Goal: Task Accomplishment & Management: Use online tool/utility

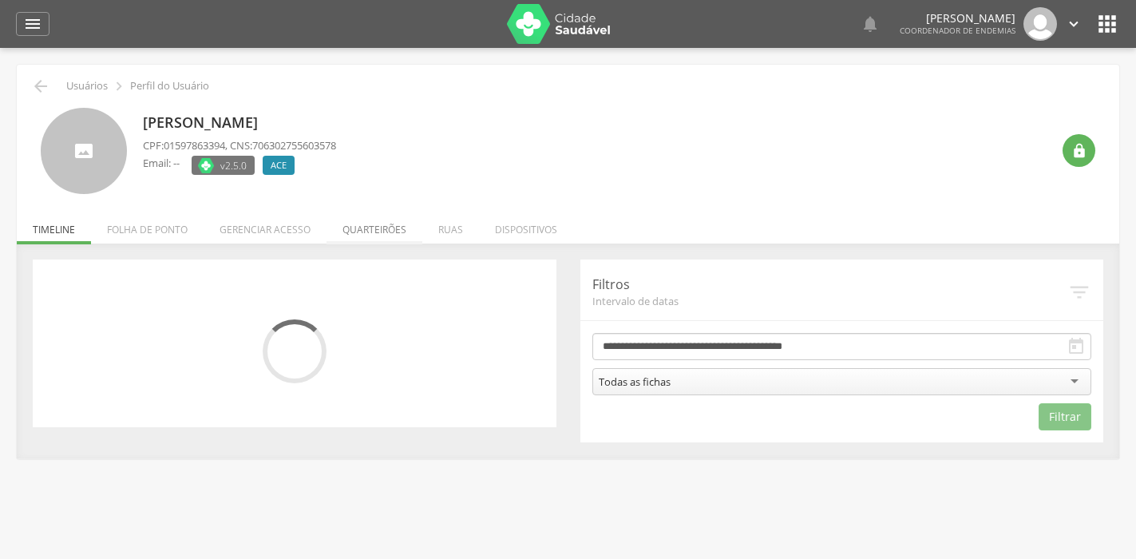
click at [374, 228] on li "Quarteirões" at bounding box center [375, 226] width 96 height 38
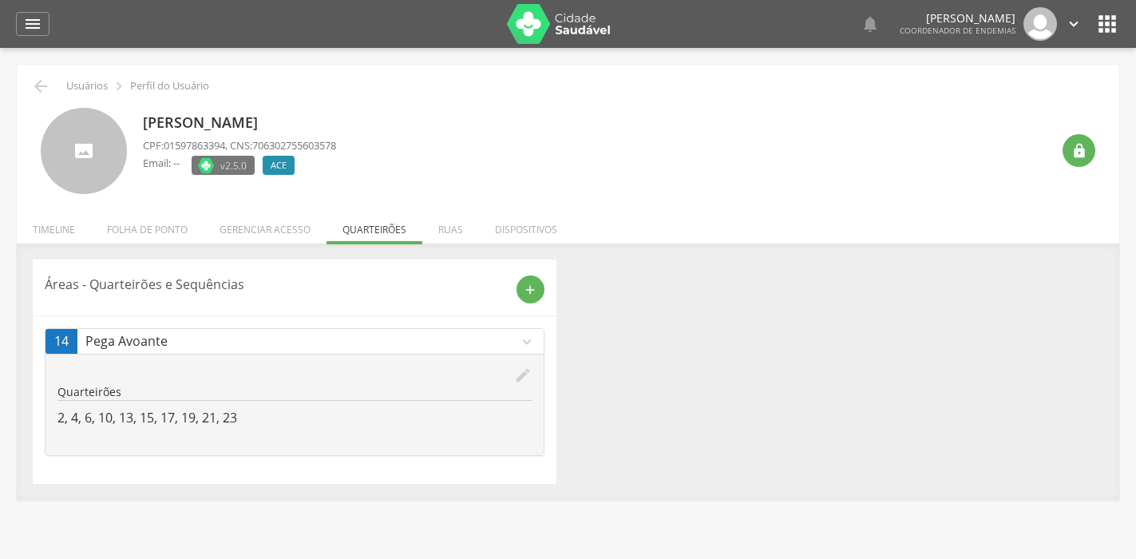
click at [516, 371] on icon "edit" at bounding box center [523, 375] width 18 height 18
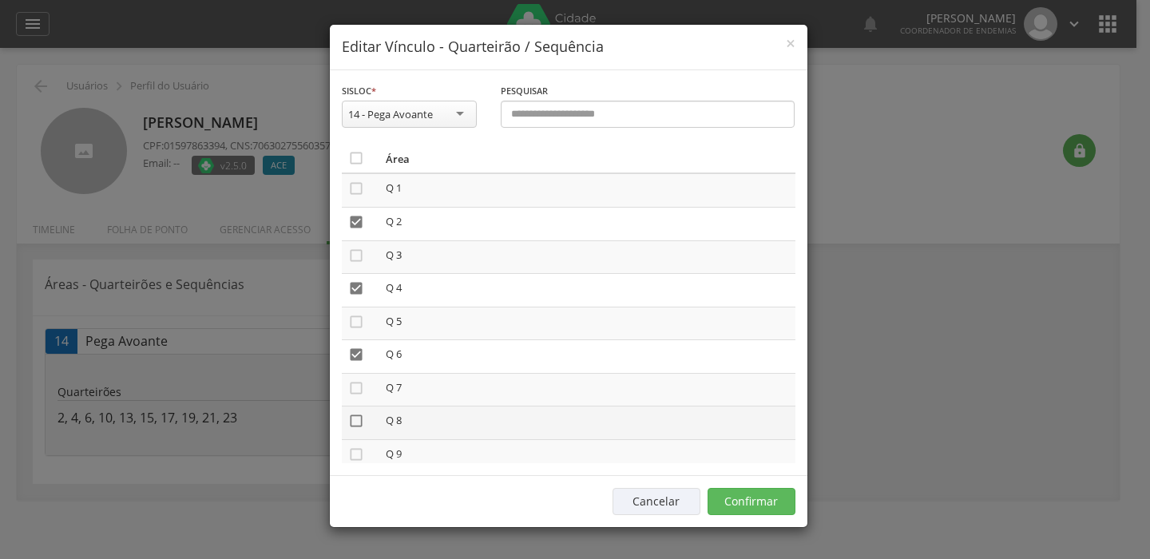
click at [356, 414] on icon "" at bounding box center [356, 421] width 16 height 16
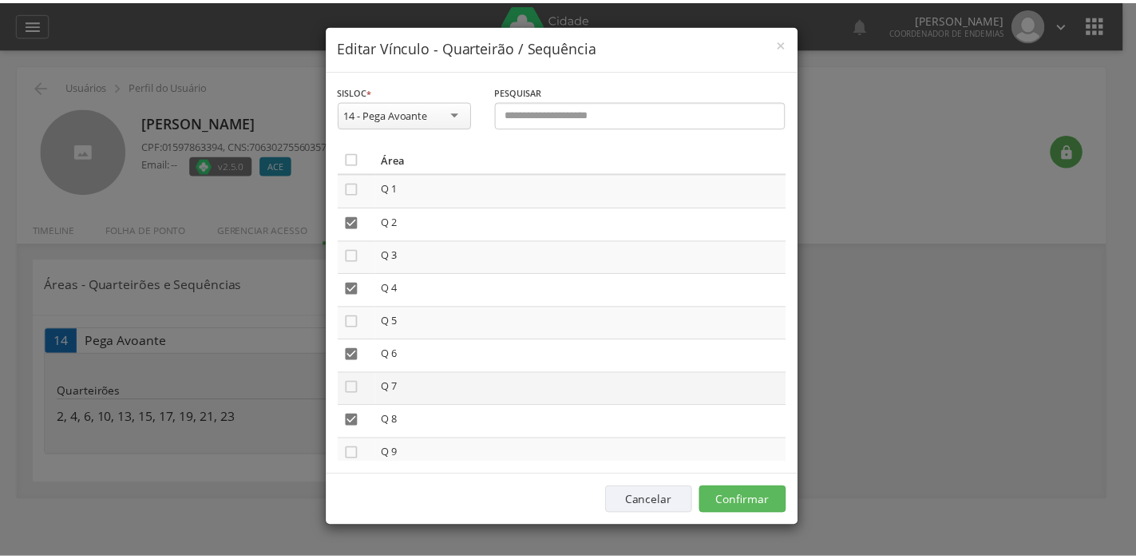
scroll to position [160, 0]
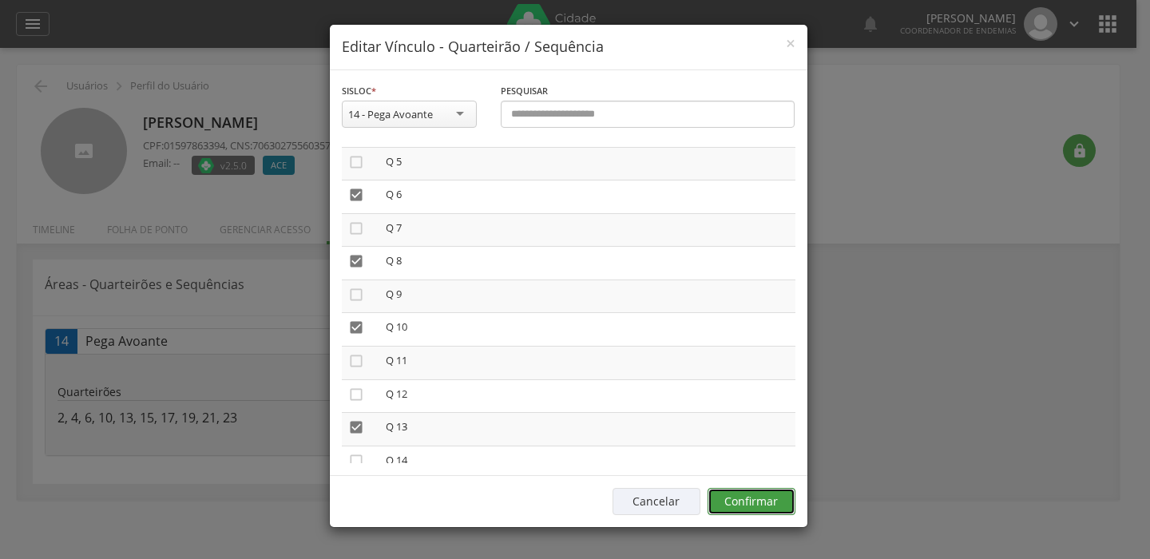
click at [770, 507] on button "Confirmar" at bounding box center [751, 501] width 88 height 27
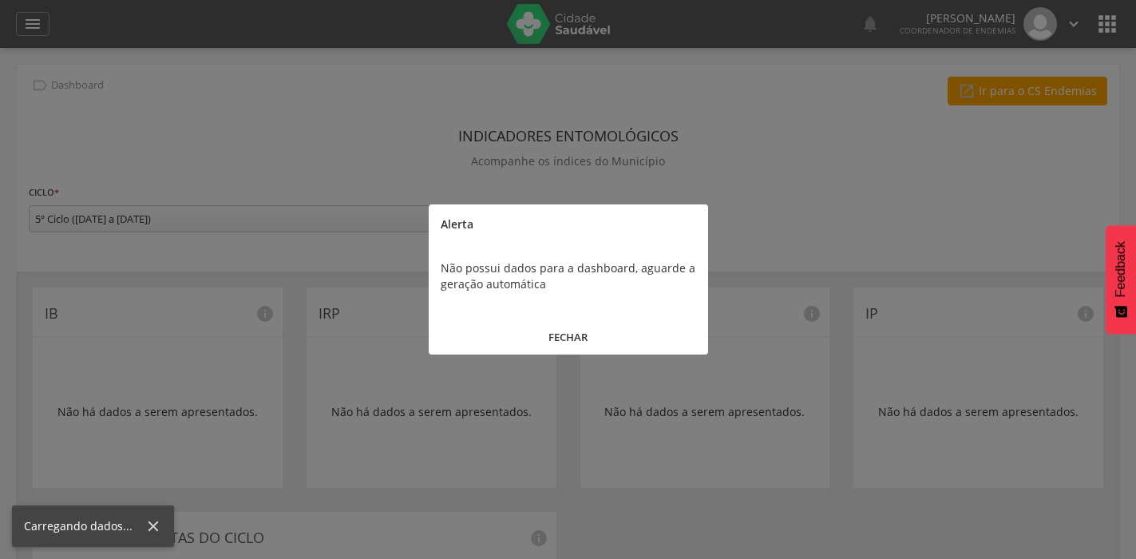
click at [572, 335] on button "FECHAR" at bounding box center [568, 337] width 279 height 34
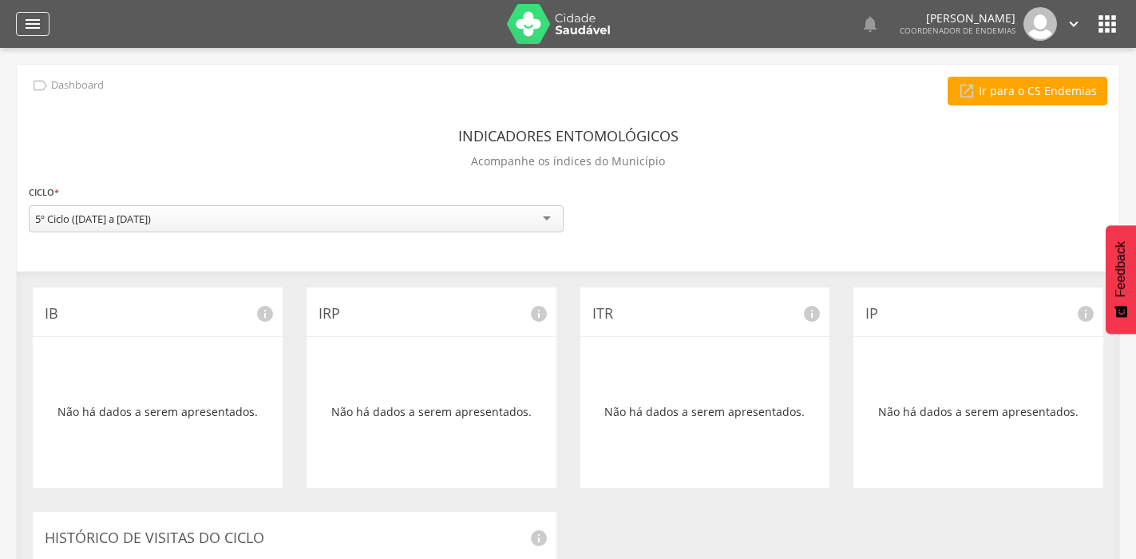
click at [34, 30] on icon "" at bounding box center [32, 23] width 19 height 19
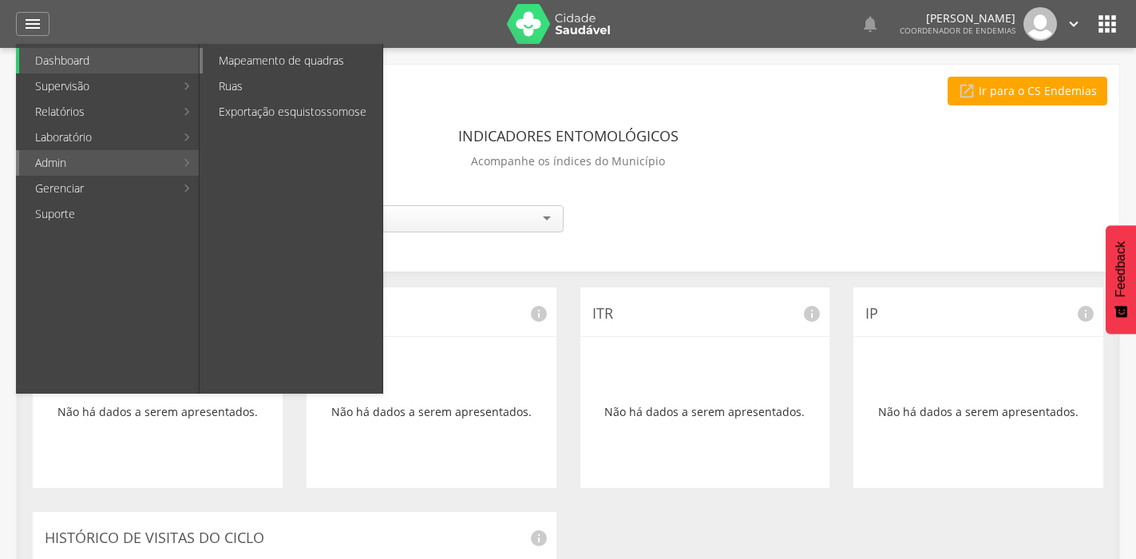
click at [291, 58] on link "Mapeamento de quadras" at bounding box center [293, 61] width 180 height 26
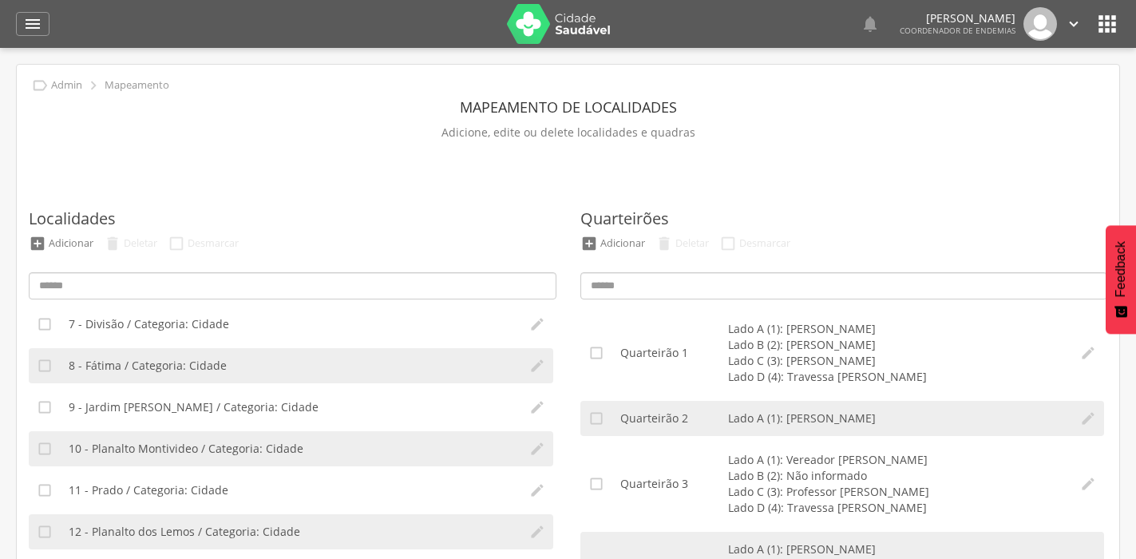
scroll to position [390, 0]
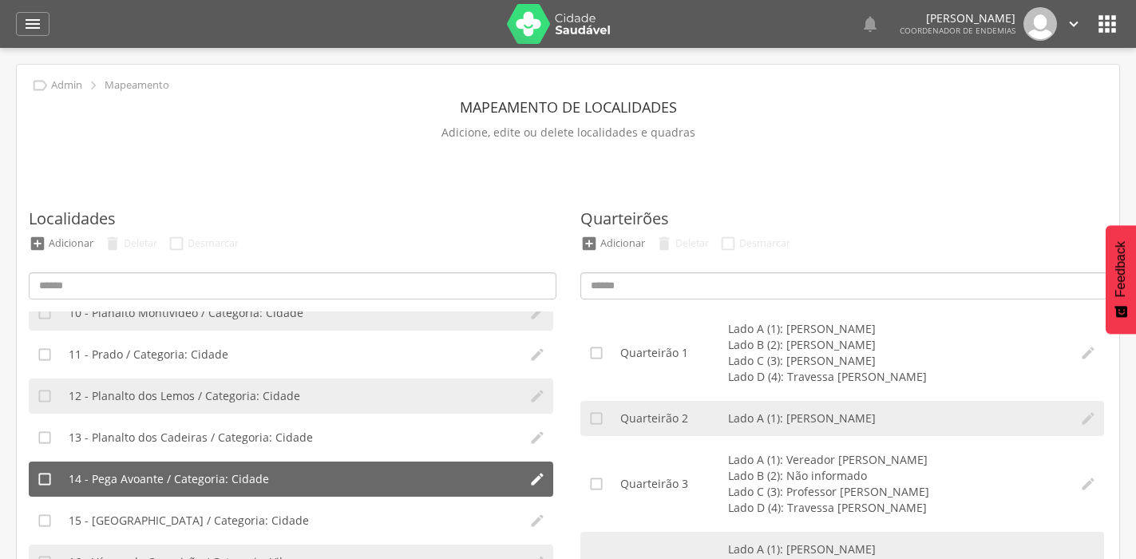
click at [232, 474] on span "14 - Pega Avoante / Categoria: Cidade" at bounding box center [169, 479] width 200 height 16
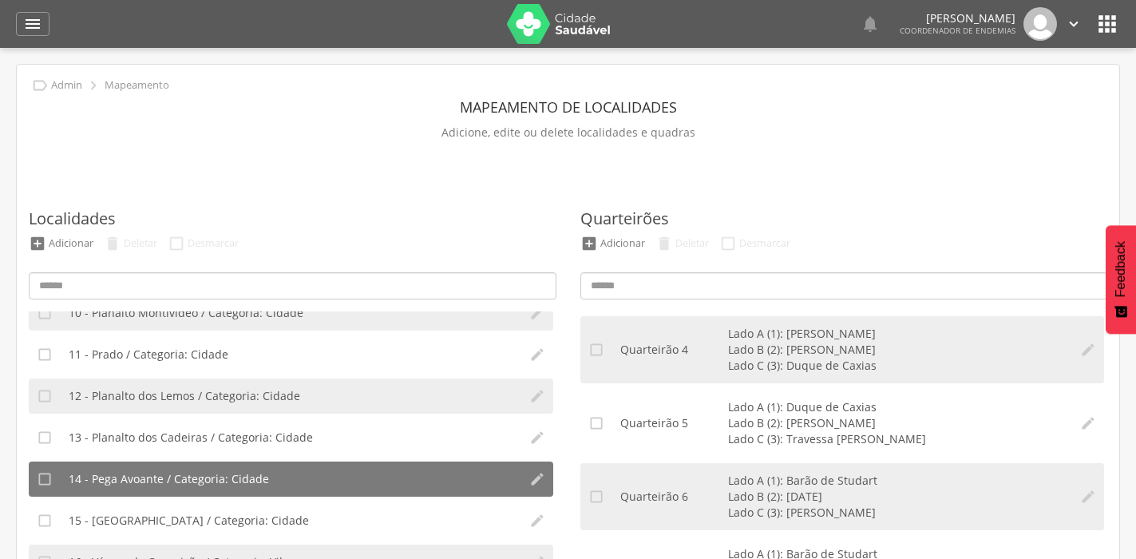
scroll to position [239, 0]
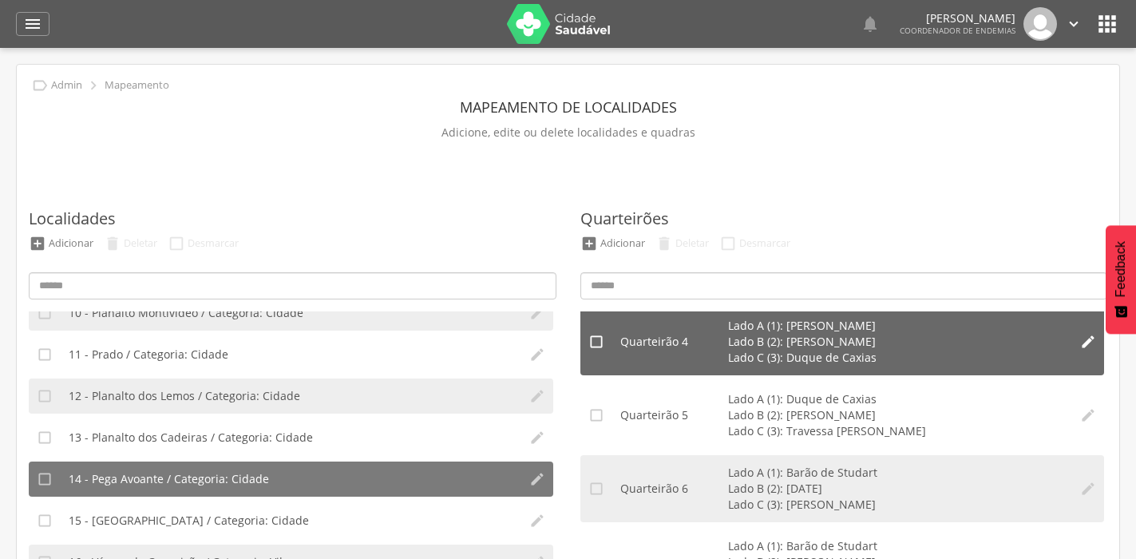
click at [1080, 345] on icon "" at bounding box center [1088, 342] width 16 height 16
type input "*"
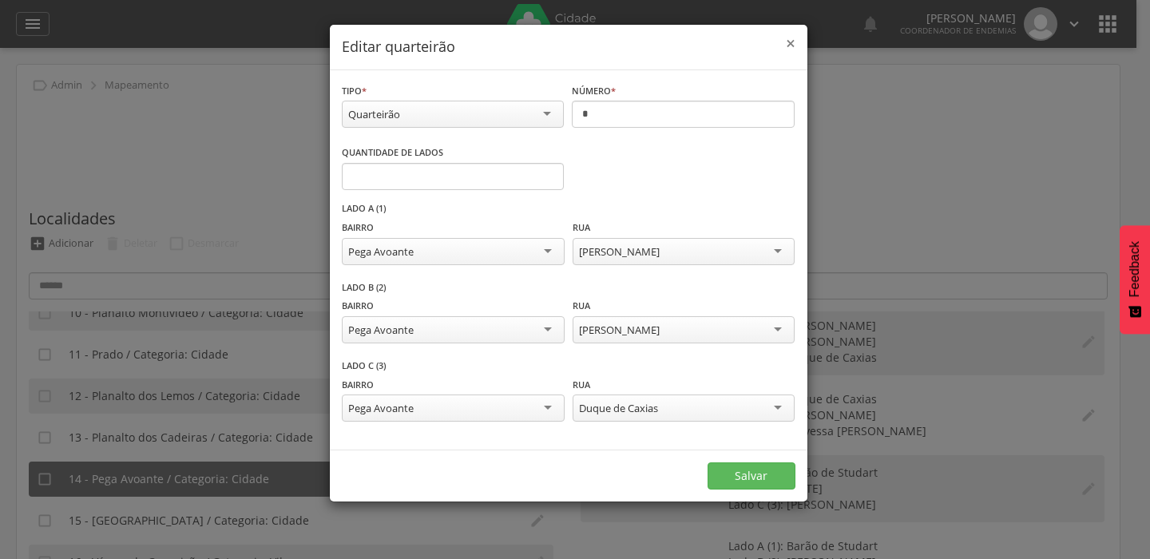
click at [789, 38] on span "×" at bounding box center [791, 43] width 10 height 22
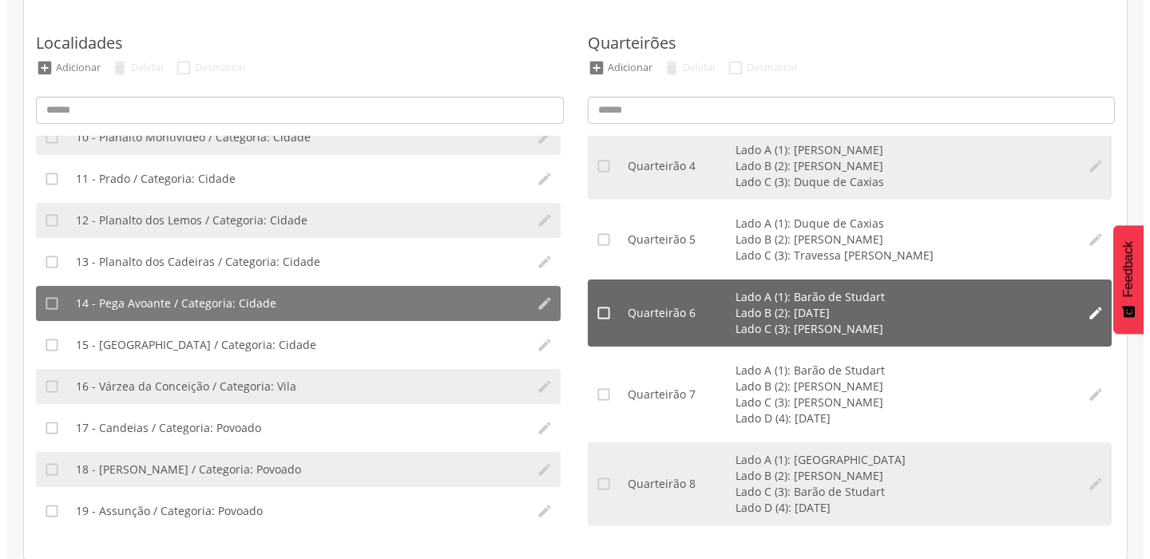
scroll to position [176, 0]
click at [1080, 317] on icon "" at bounding box center [1088, 312] width 16 height 16
type input "*"
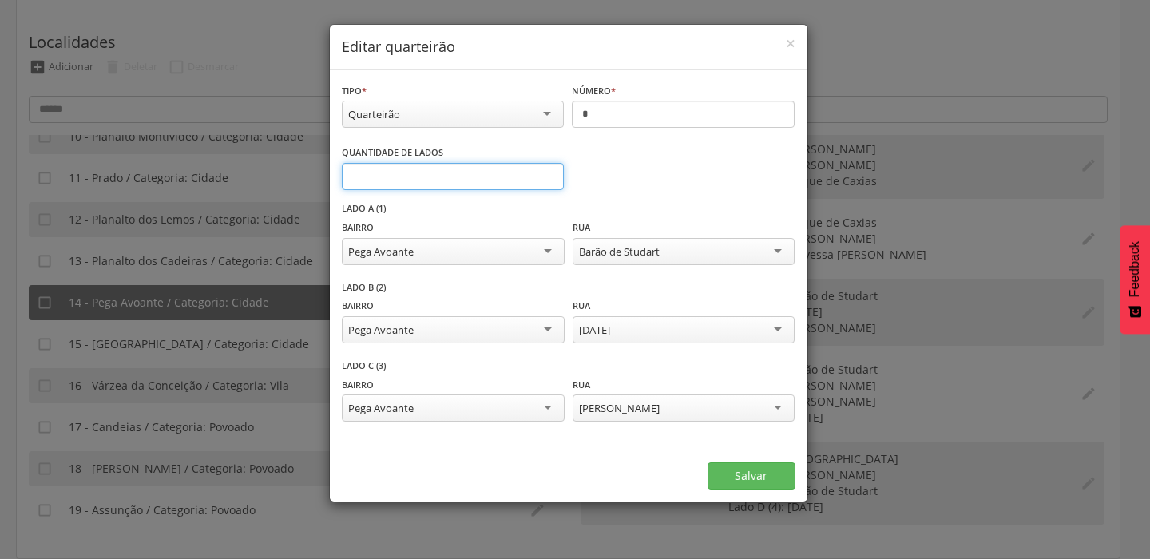
type input "*"
click at [544, 171] on input "*" at bounding box center [453, 176] width 223 height 27
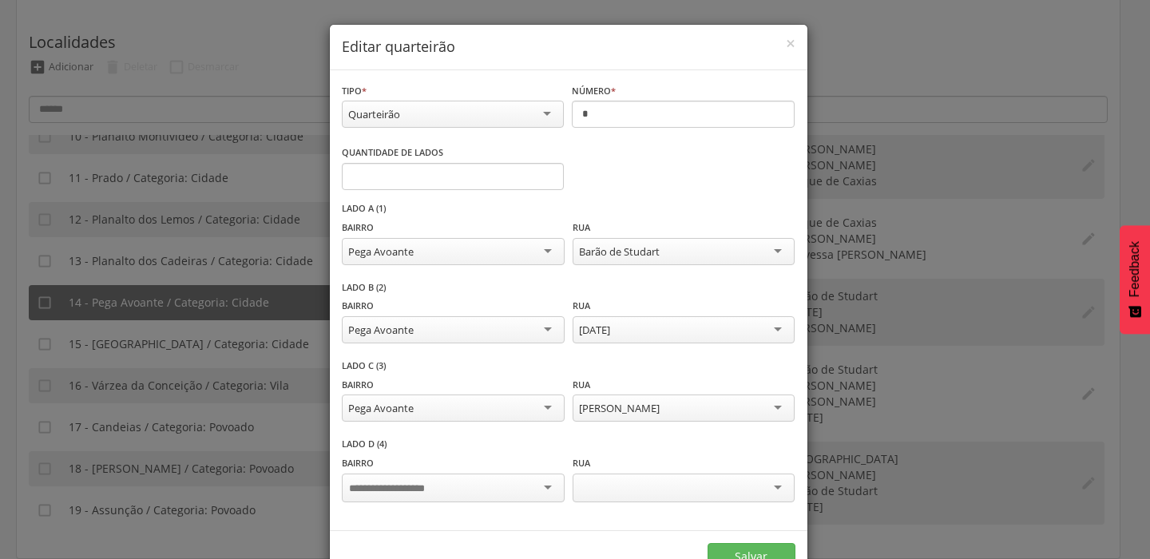
click at [659, 188] on div "Quantidade de lados * Informe o número" at bounding box center [568, 173] width 453 height 58
click at [526, 489] on div at bounding box center [453, 487] width 222 height 29
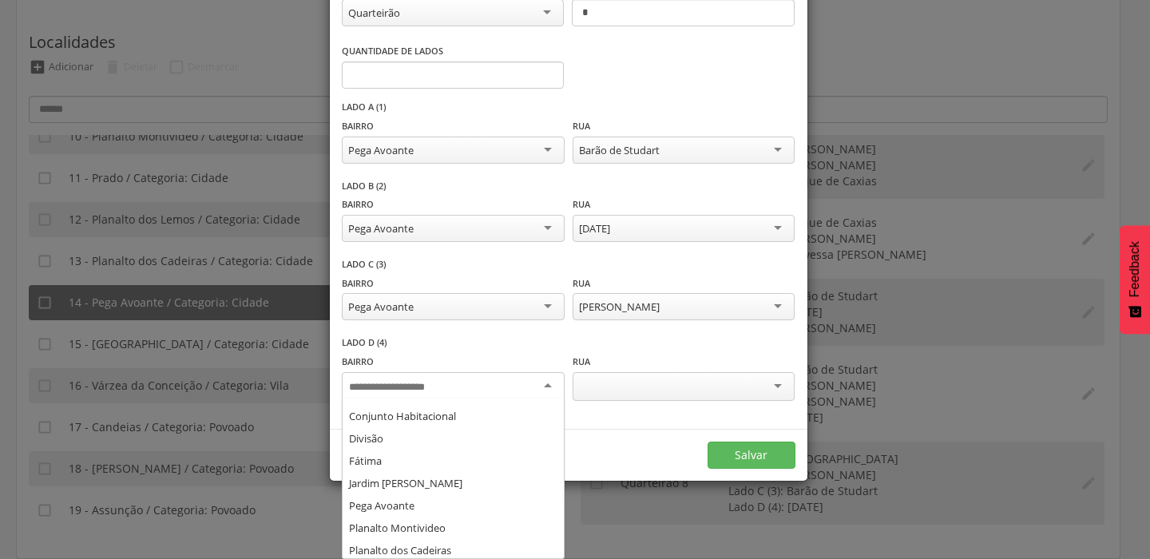
scroll to position [152, 0]
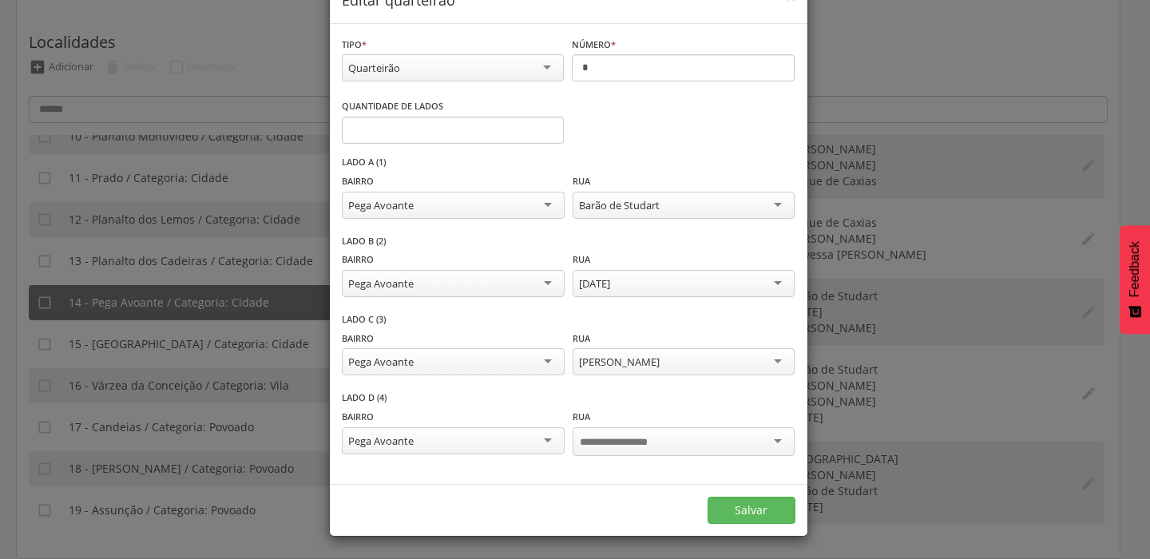
click at [659, 443] on div at bounding box center [683, 443] width 222 height 33
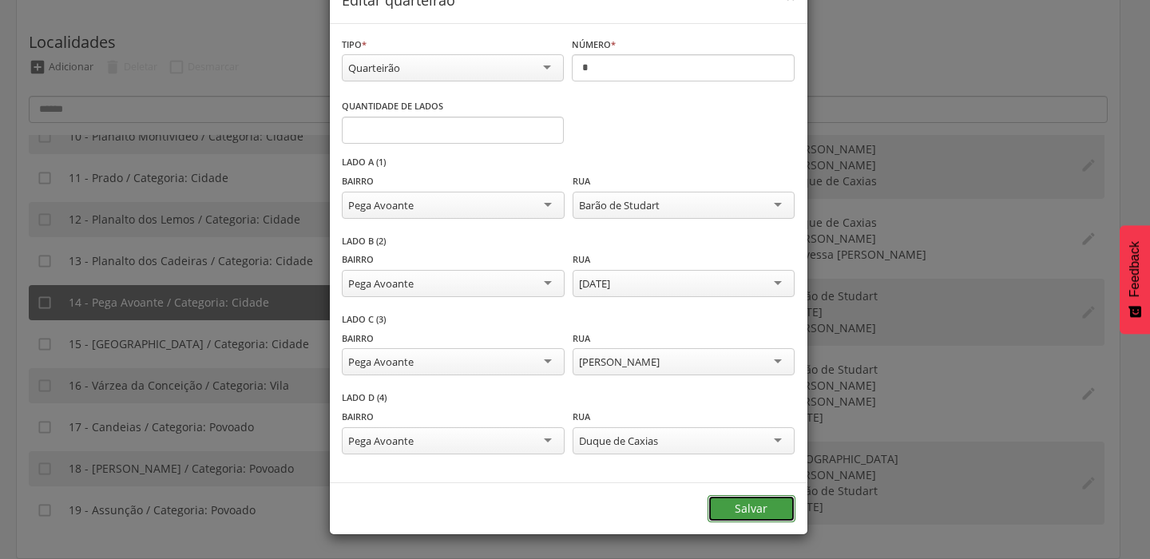
click at [746, 507] on button "Salvar" at bounding box center [751, 508] width 88 height 27
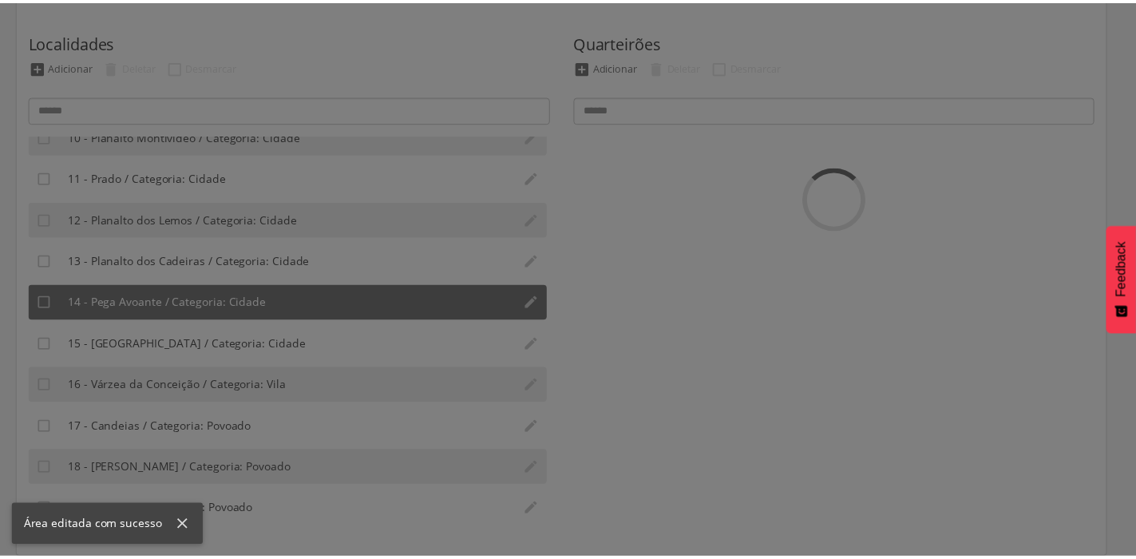
scroll to position [0, 0]
